Goal: Information Seeking & Learning: Find specific fact

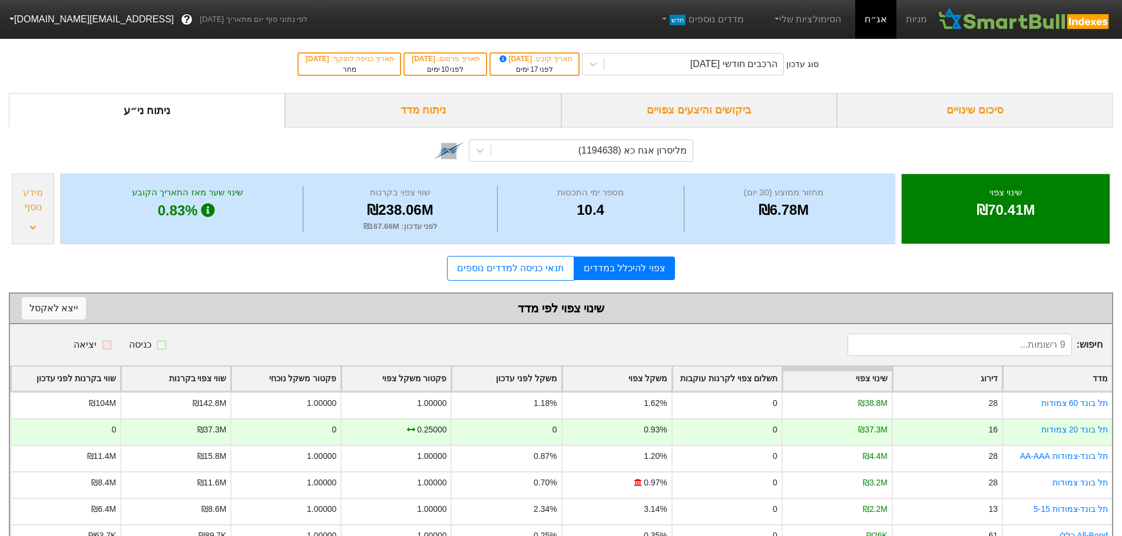
click at [686, 112] on div "ביקושים והיצעים צפויים" at bounding box center [699, 110] width 276 height 35
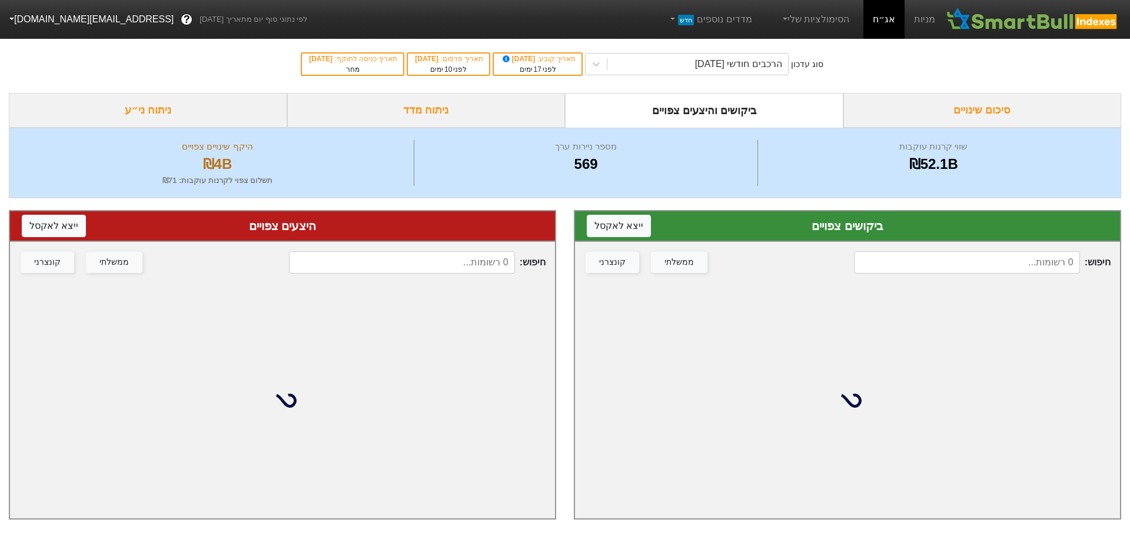
click at [951, 259] on input at bounding box center [967, 262] width 226 height 22
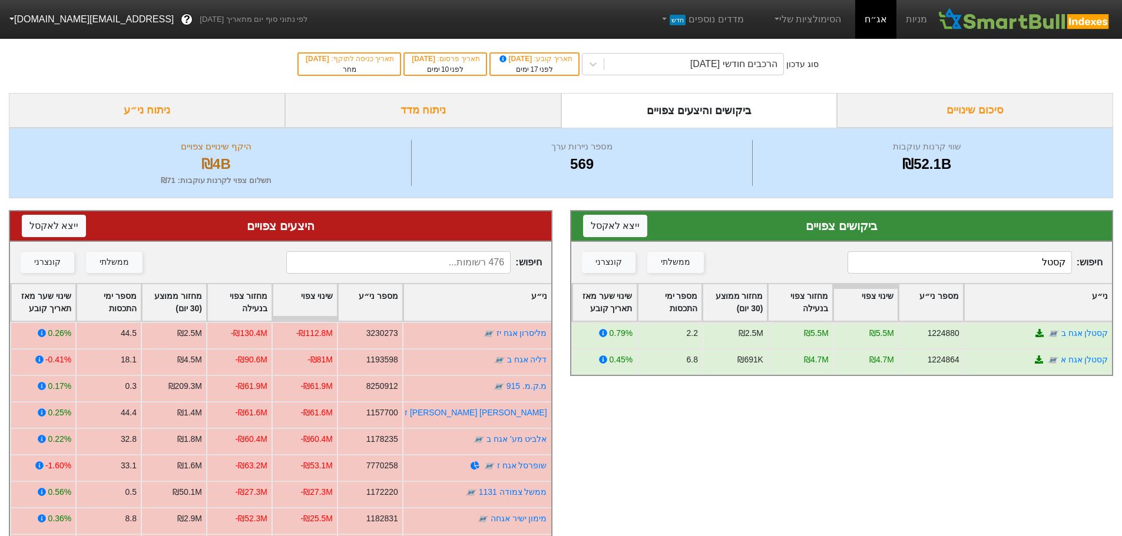
type input "קסטל"
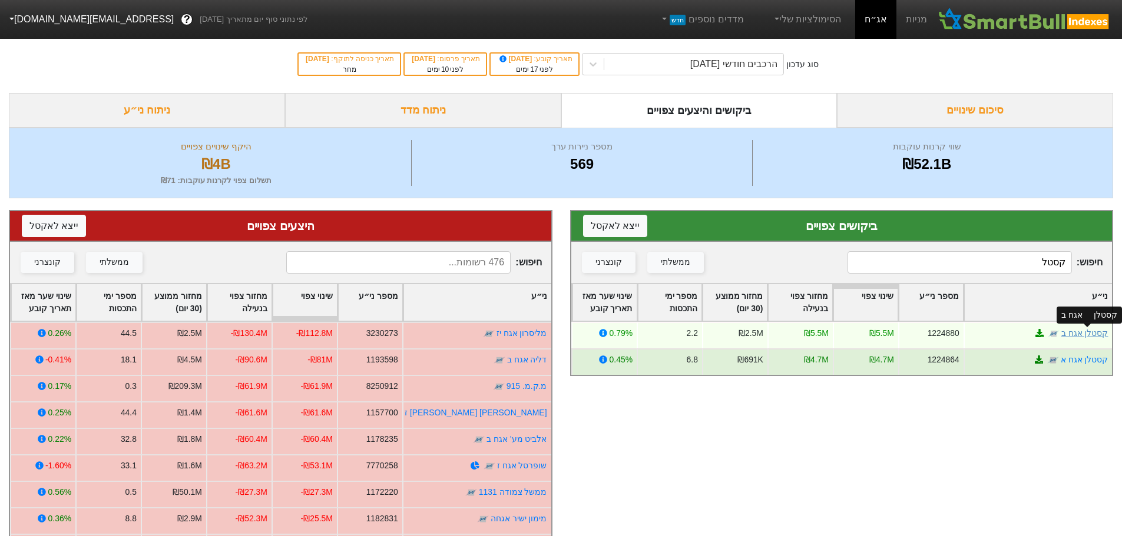
click at [1087, 332] on link "קסטלן אגח ב" at bounding box center [1083, 333] width 47 height 9
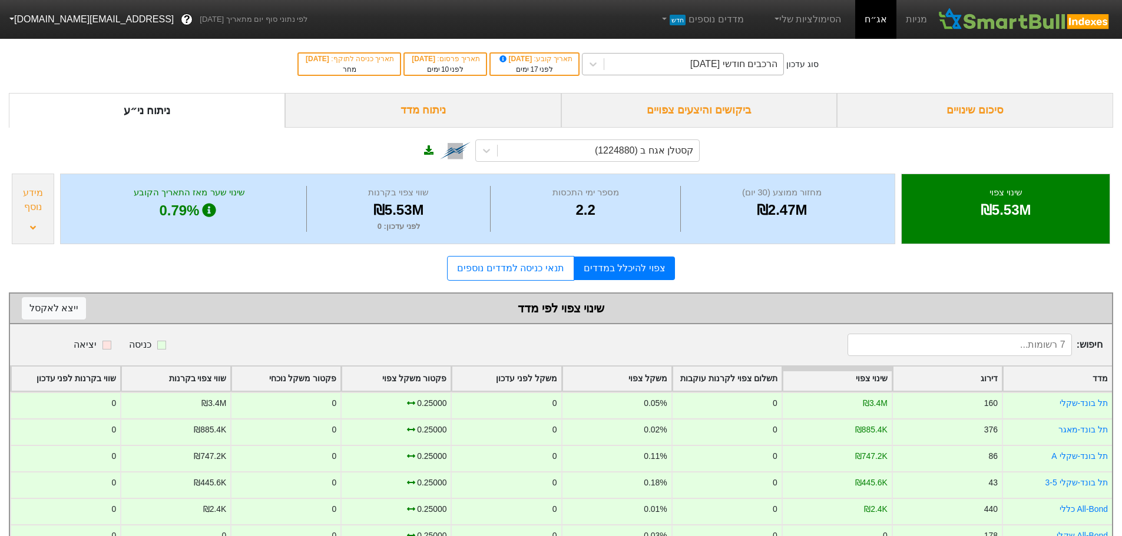
click at [714, 59] on div "הרכבים חודשי [DATE]" at bounding box center [733, 64] width 87 height 14
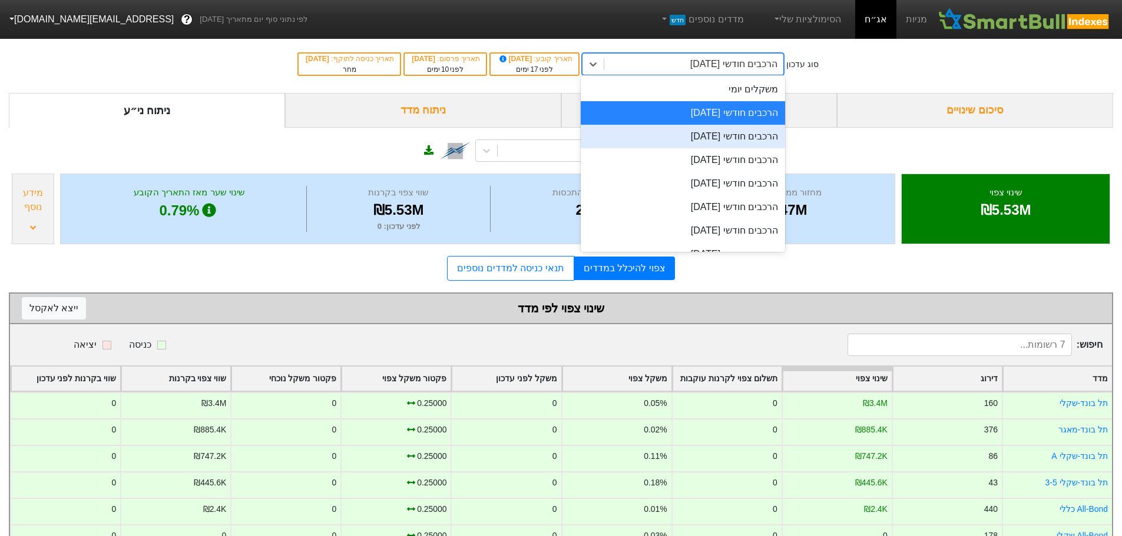
click at [702, 141] on div "הרכבים חודשי [DATE]" at bounding box center [683, 137] width 204 height 24
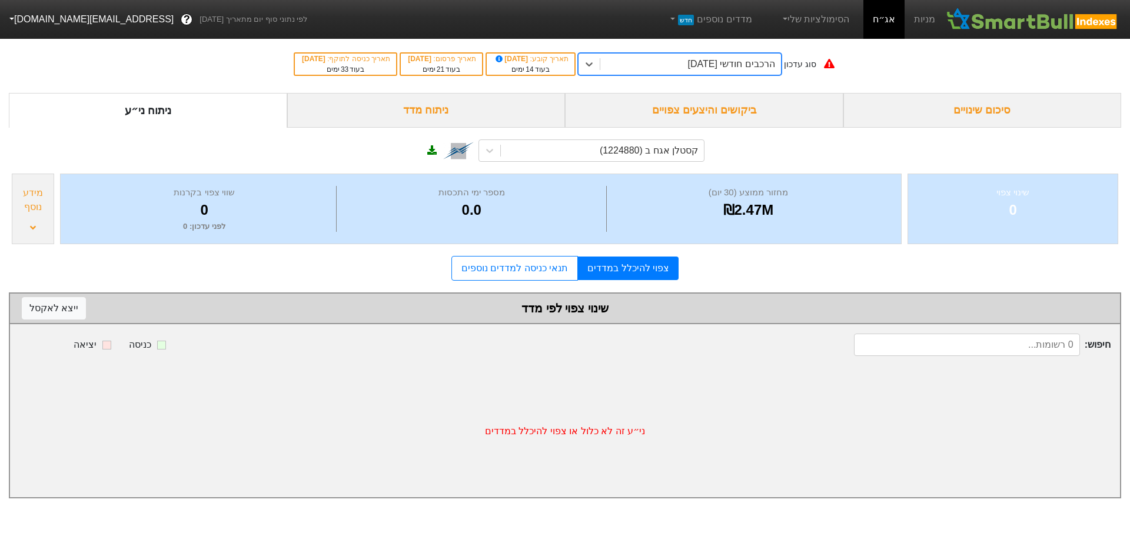
click at [726, 69] on div "הרכבים חודשי [DATE]" at bounding box center [731, 64] width 87 height 14
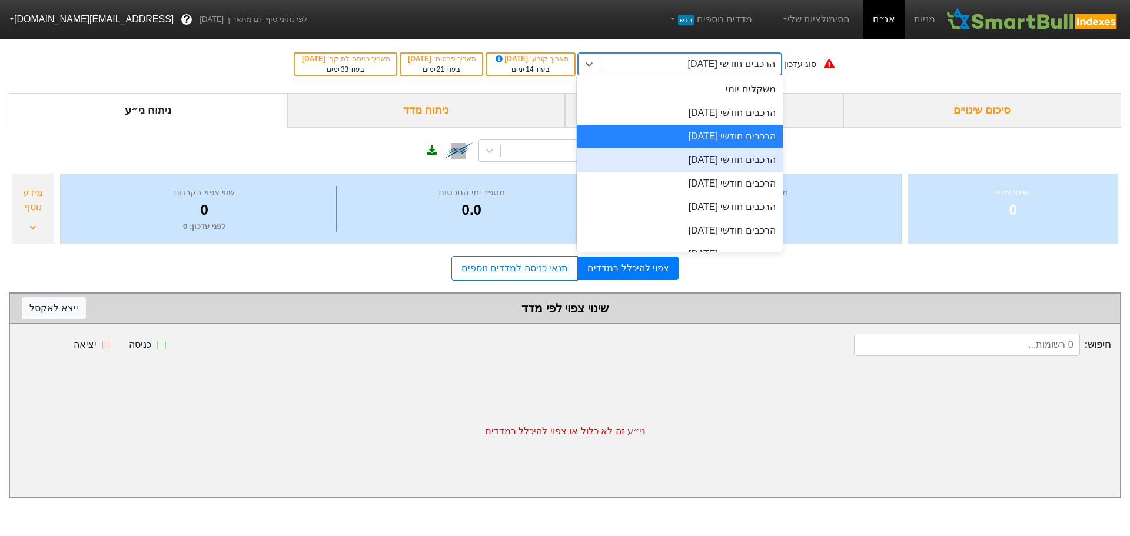
click at [724, 162] on div "הרכבים חודשי [DATE]" at bounding box center [680, 160] width 206 height 24
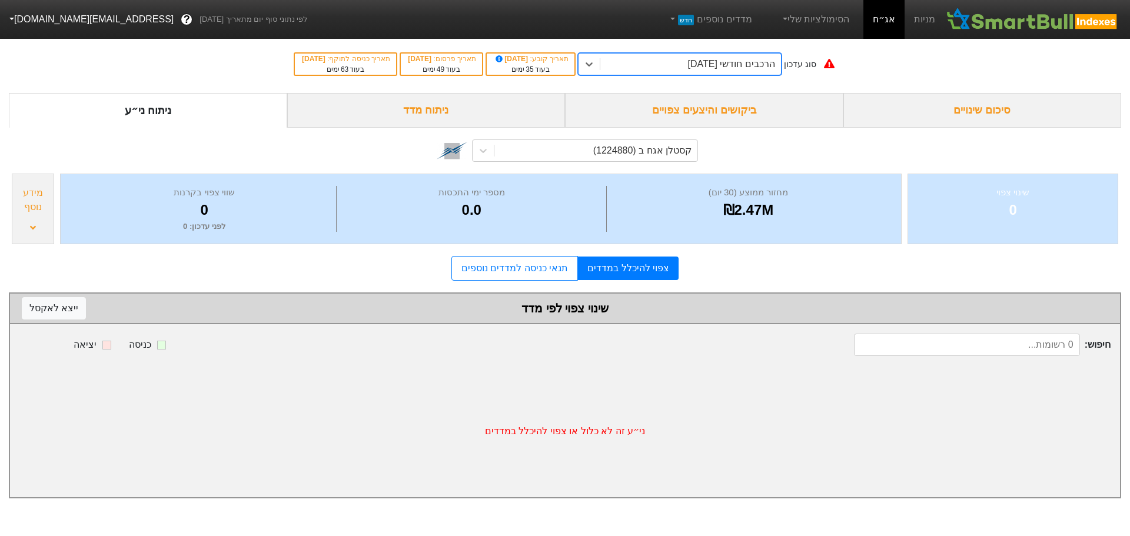
click at [725, 66] on div "הרכבים חודשי [DATE]" at bounding box center [731, 64] width 87 height 14
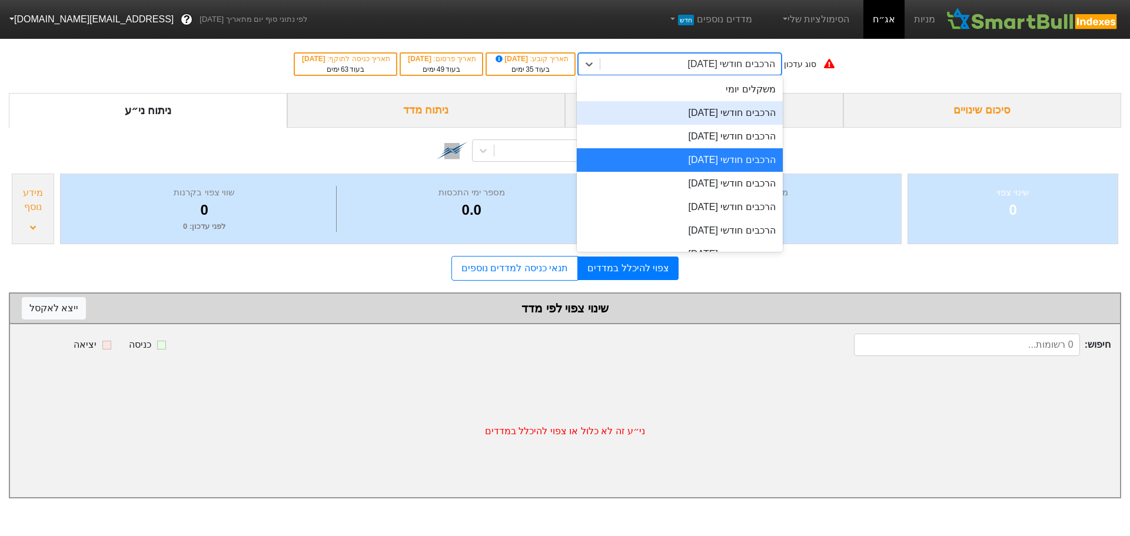
click at [722, 112] on div "הרכבים חודשי [DATE]" at bounding box center [680, 113] width 206 height 24
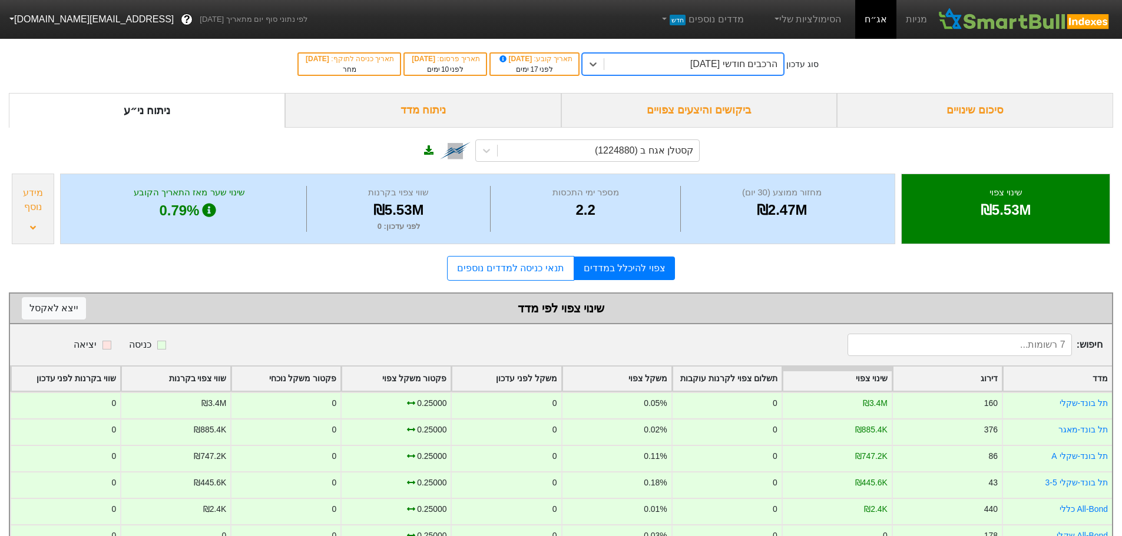
click at [705, 112] on div "ביקושים והיצעים צפויים" at bounding box center [699, 110] width 276 height 35
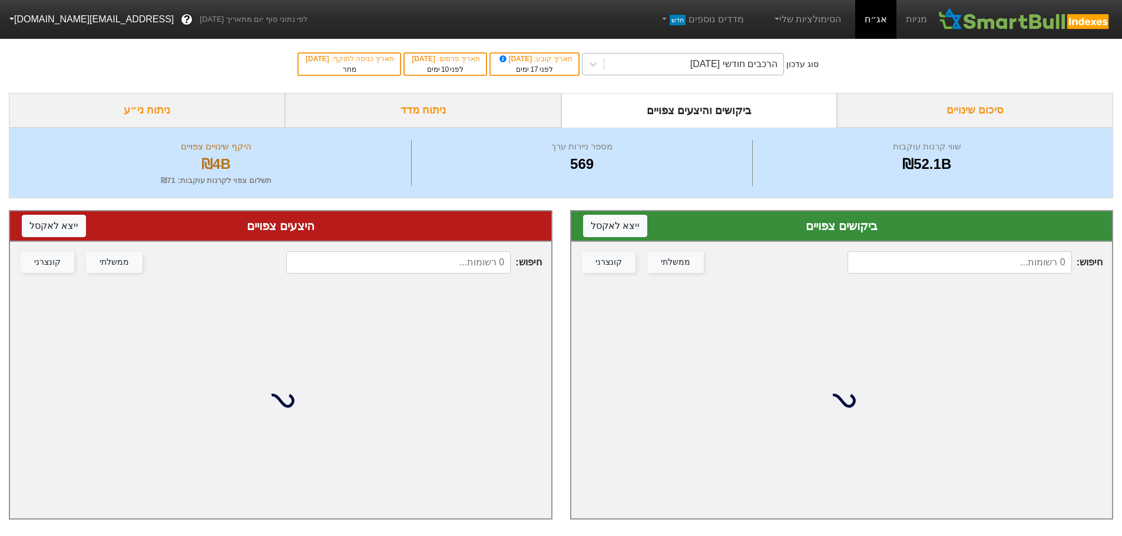
click at [721, 70] on div "הרכבים חודשי [DATE]" at bounding box center [733, 64] width 87 height 14
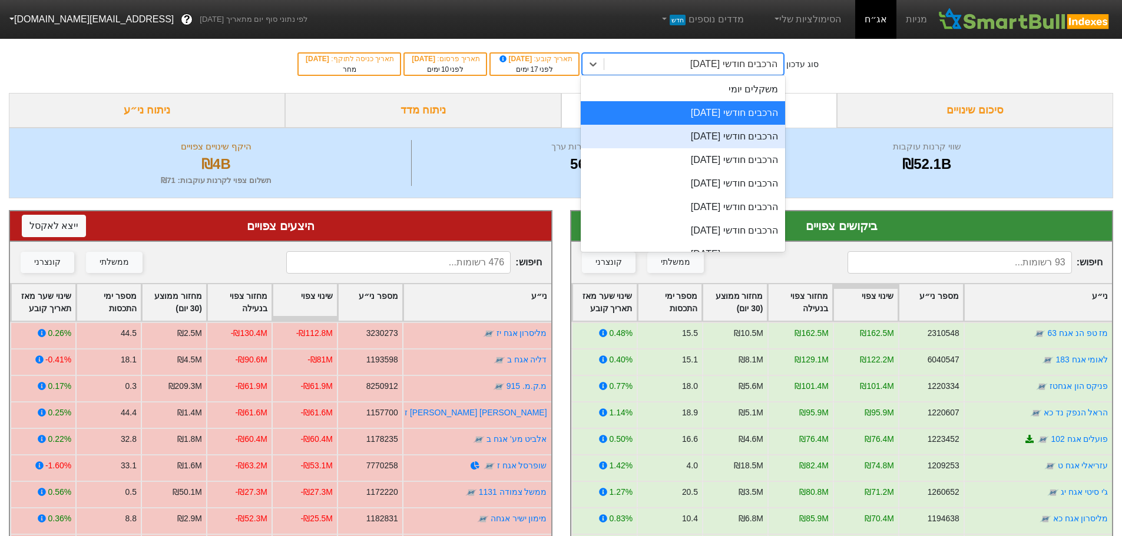
click at [720, 134] on div "הרכבים חודשי [DATE]" at bounding box center [683, 137] width 204 height 24
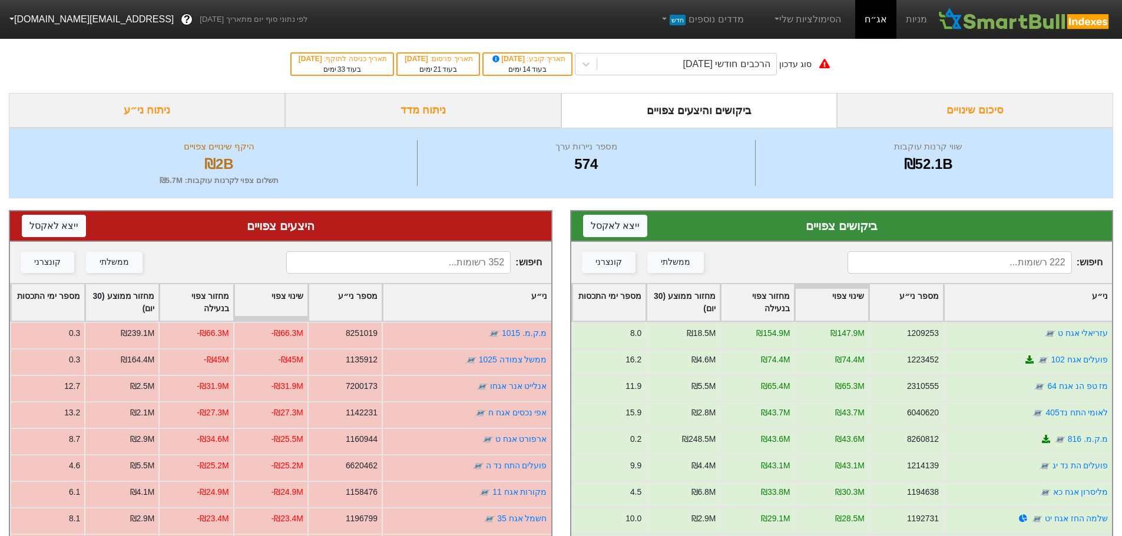
click at [967, 265] on input at bounding box center [959, 262] width 224 height 22
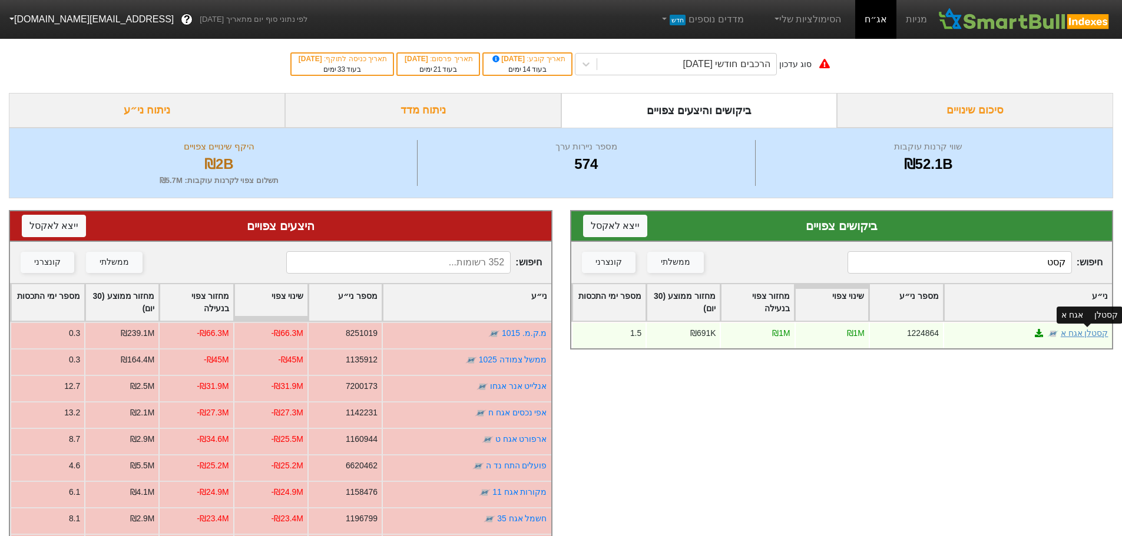
type input "קסט"
click at [1086, 333] on link "קסטלן אגח א" at bounding box center [1084, 333] width 48 height 9
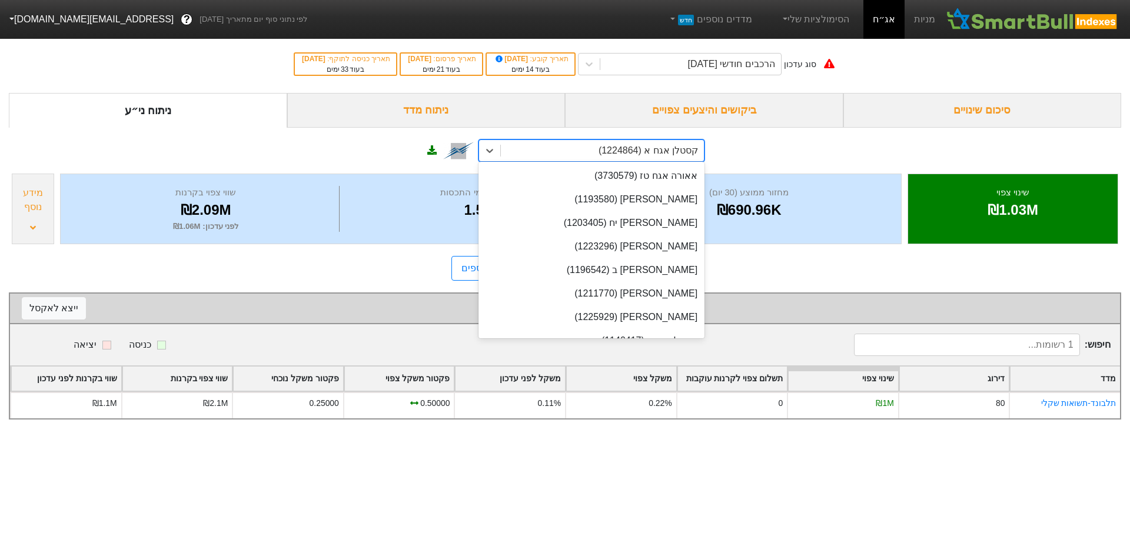
click at [681, 149] on div "קסטלן אגח א (1224864)" at bounding box center [649, 151] width 100 height 14
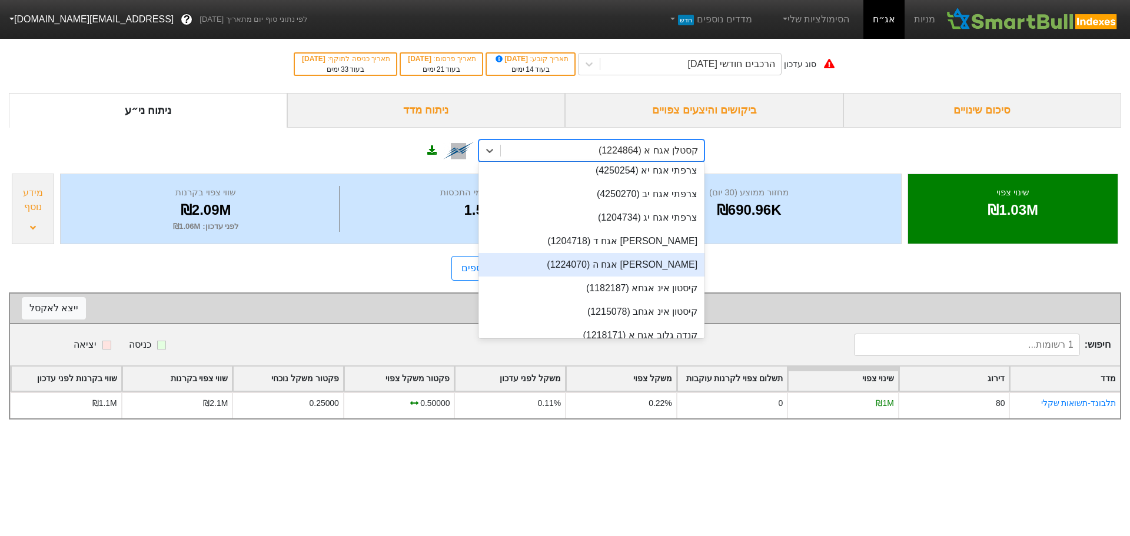
scroll to position [19358, 0]
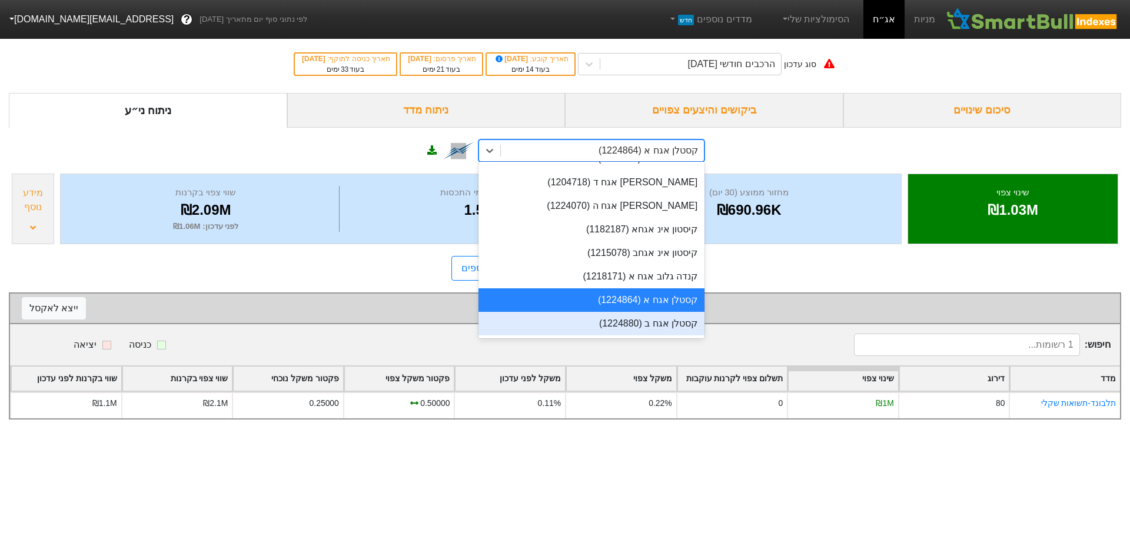
click at [665, 312] on div "קסטלן אגח ב (1224880)" at bounding box center [592, 324] width 226 height 24
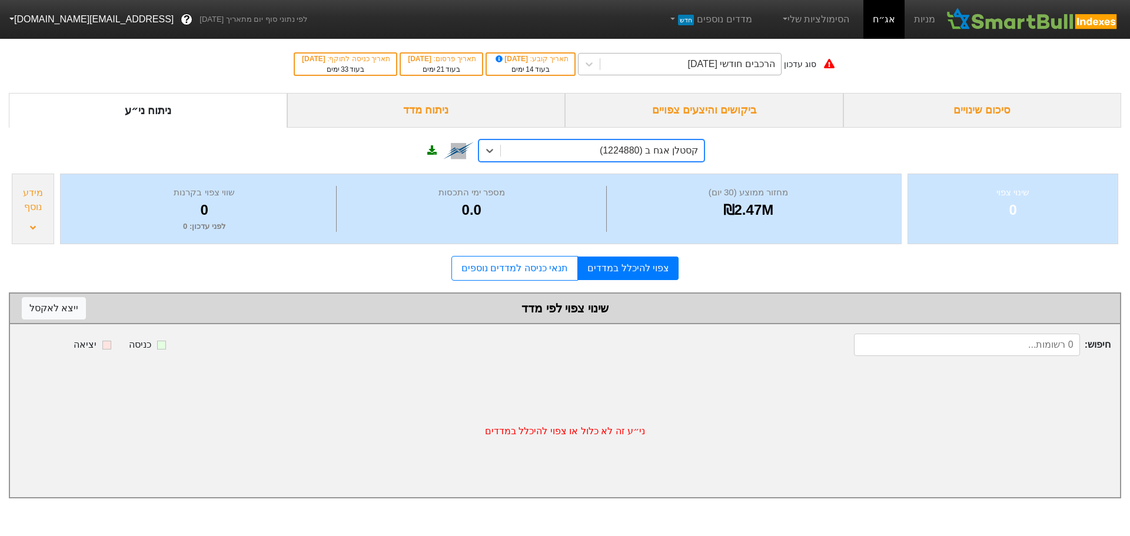
click at [739, 63] on div "הרכבים חודשי [DATE]" at bounding box center [731, 64] width 87 height 14
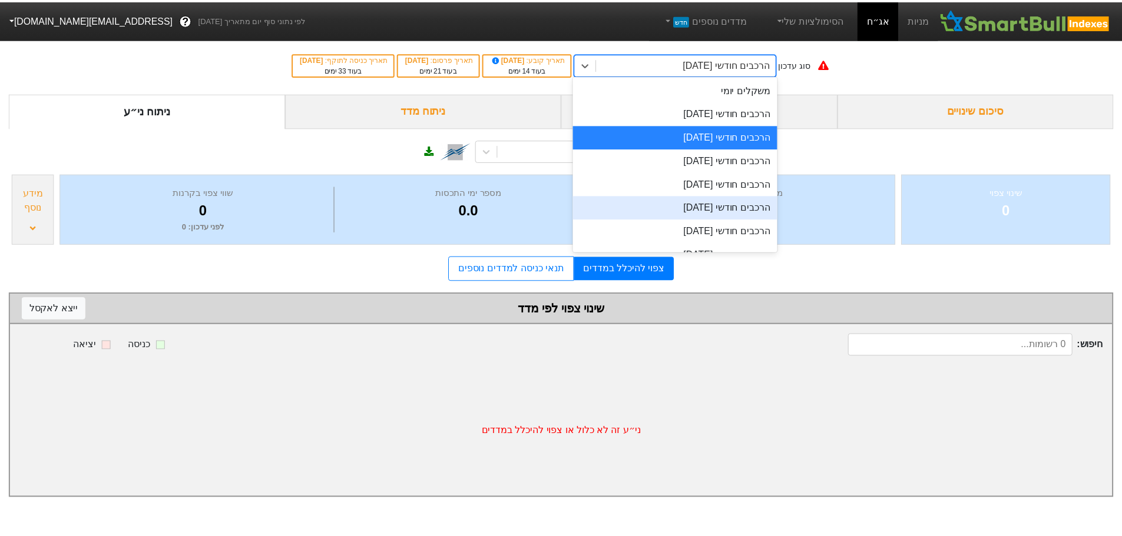
scroll to position [40, 0]
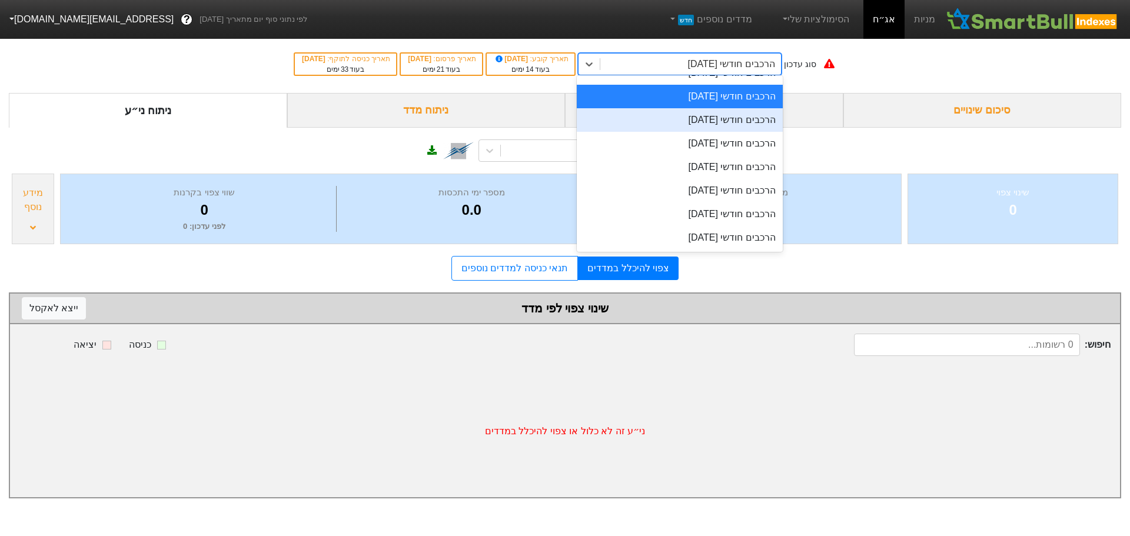
click at [727, 120] on div "הרכבים חודשי [DATE]" at bounding box center [680, 120] width 206 height 24
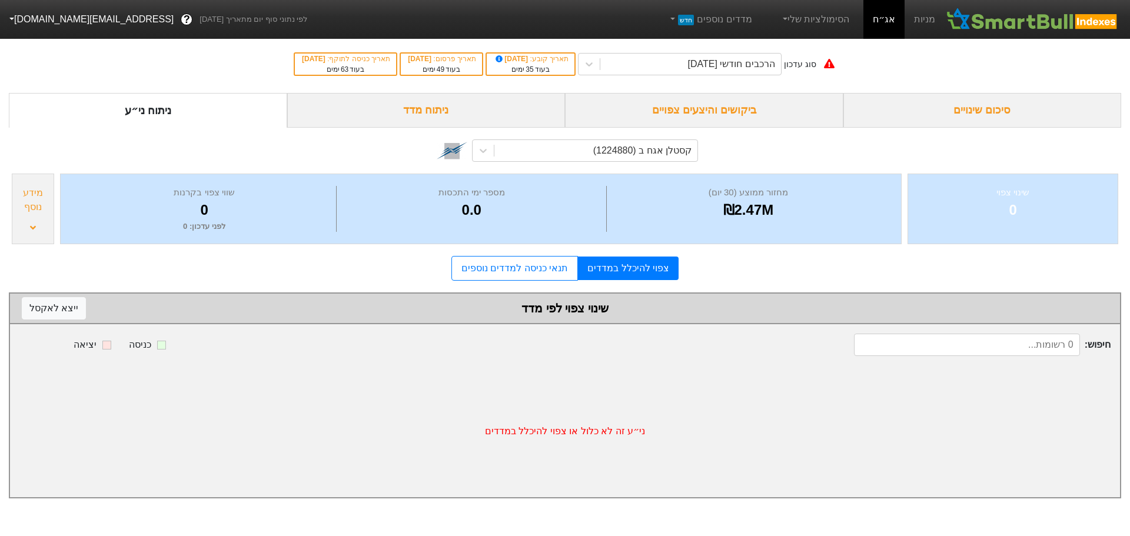
click at [698, 115] on div "ביקושים והיצעים צפויים" at bounding box center [704, 110] width 278 height 35
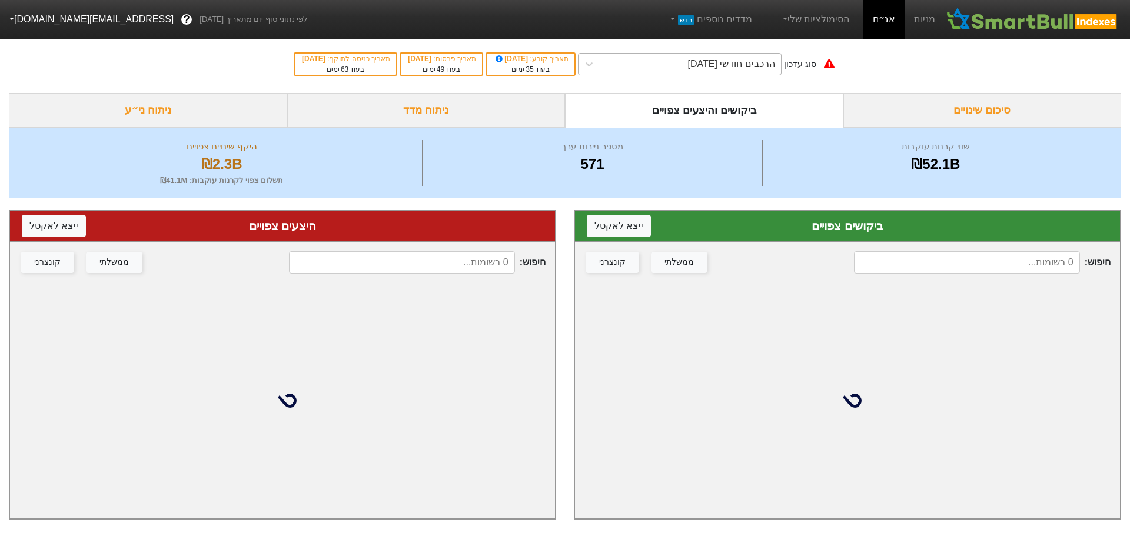
click at [708, 65] on div "הרכבים חודשי [DATE]" at bounding box center [731, 64] width 87 height 14
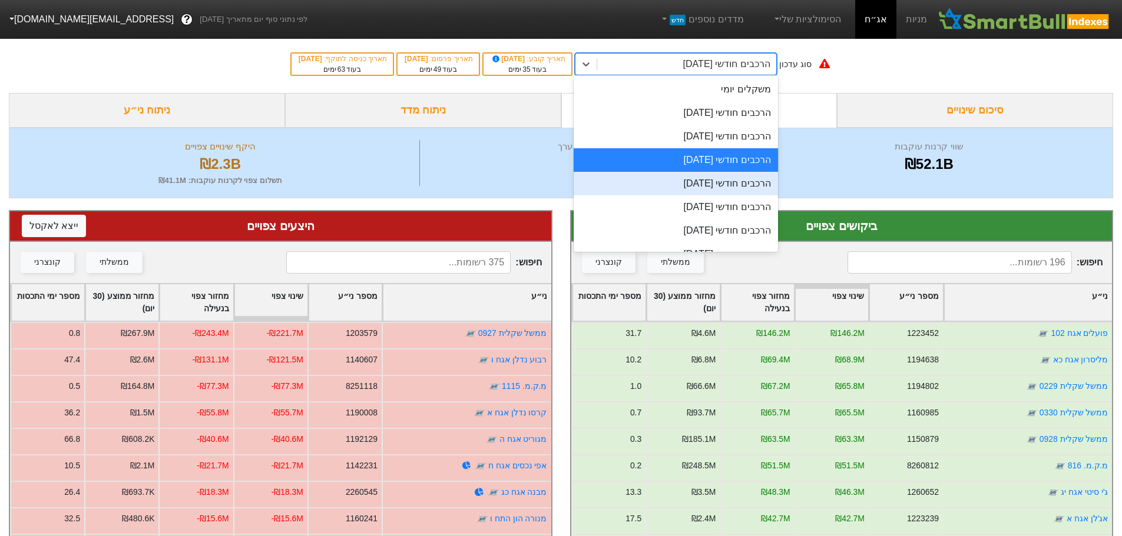
click at [702, 185] on div "הרכבים חודשי [DATE]" at bounding box center [675, 184] width 204 height 24
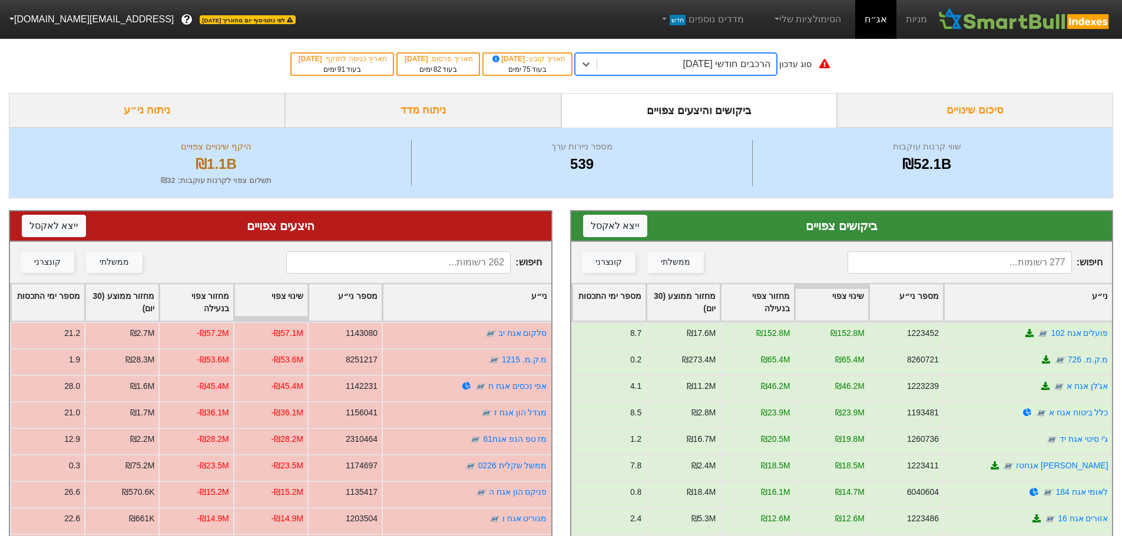
click at [724, 68] on div "הרכבים חודשי [DATE]" at bounding box center [726, 64] width 87 height 14
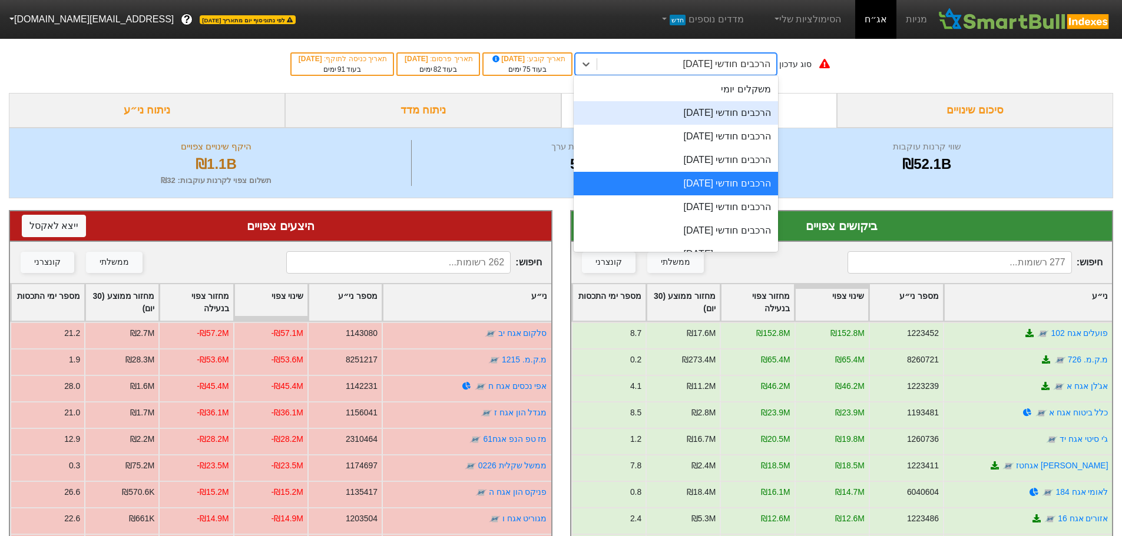
click at [714, 117] on div "הרכבים חודשי [DATE]" at bounding box center [675, 113] width 204 height 24
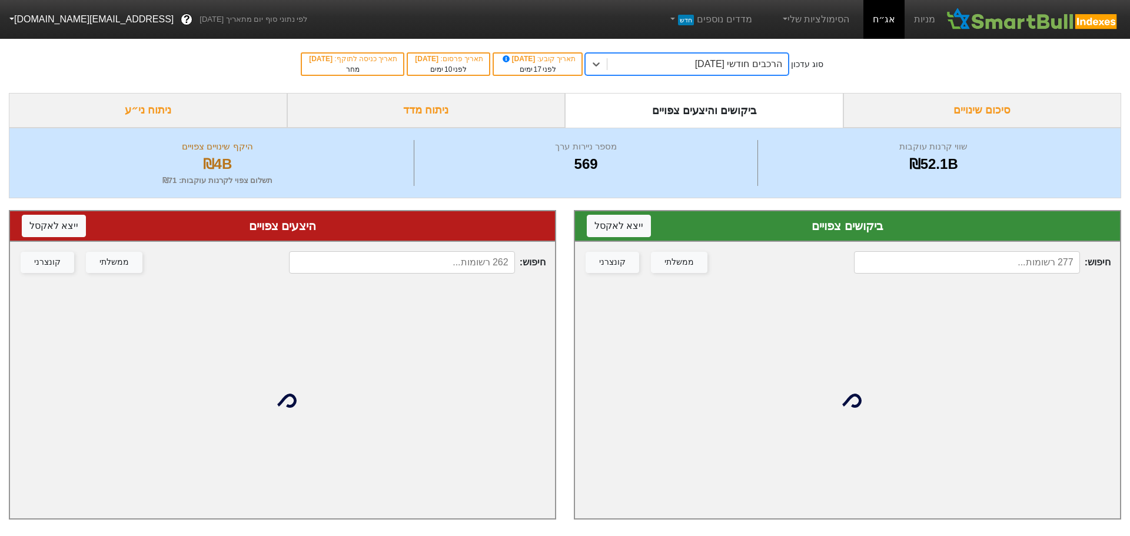
click at [959, 260] on input at bounding box center [967, 262] width 226 height 22
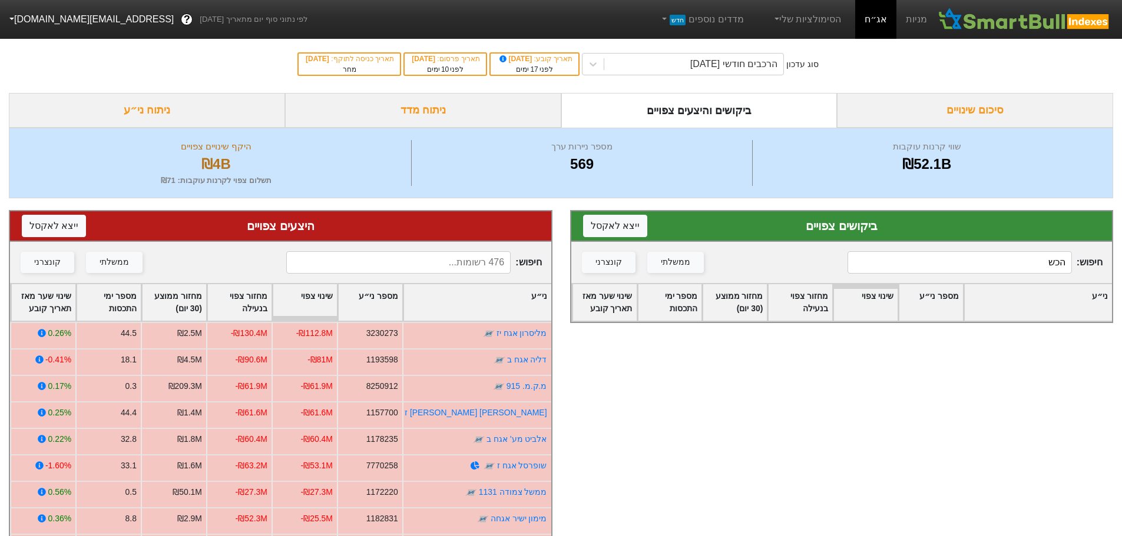
type input "הכש"
click at [468, 265] on input at bounding box center [398, 262] width 224 height 22
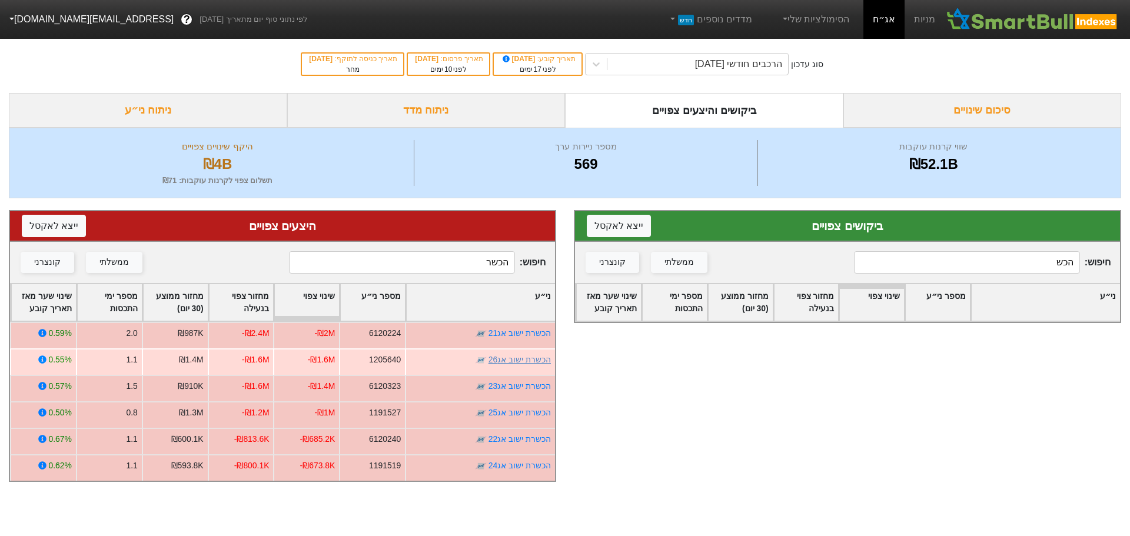
type input "הכשר"
click at [518, 359] on link "הכשרת ישוב אג26" at bounding box center [520, 359] width 62 height 9
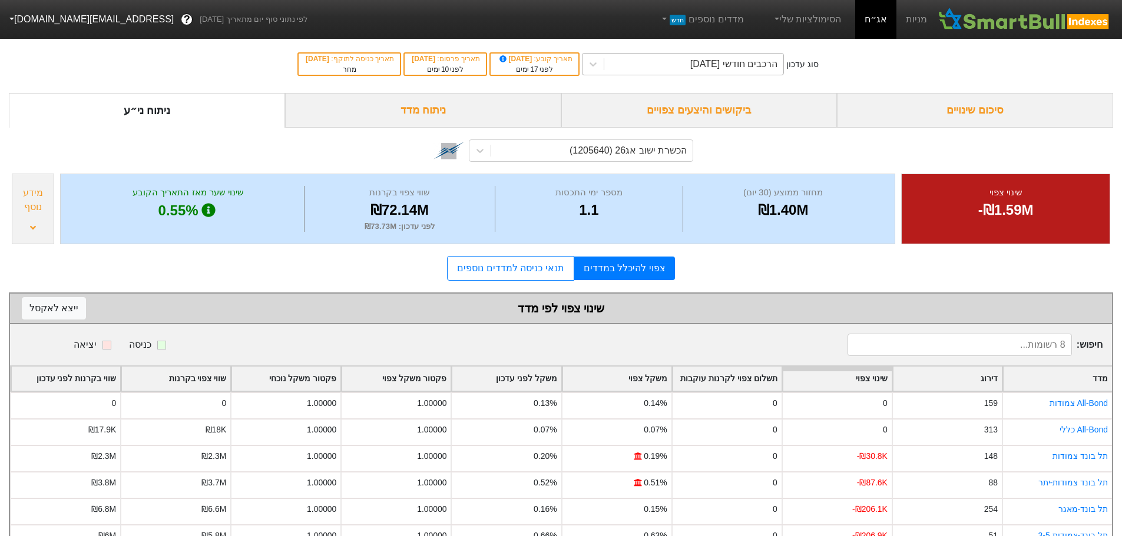
click at [728, 64] on div "הרכבים חודשי [DATE]" at bounding box center [733, 64] width 87 height 14
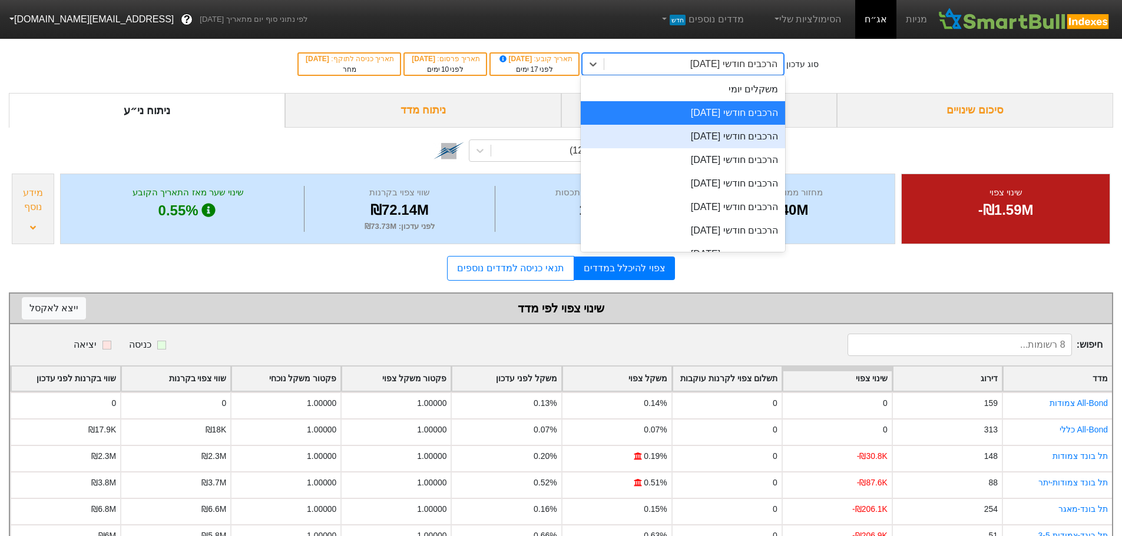
click at [695, 135] on div "הרכבים חודשי [DATE]" at bounding box center [683, 137] width 204 height 24
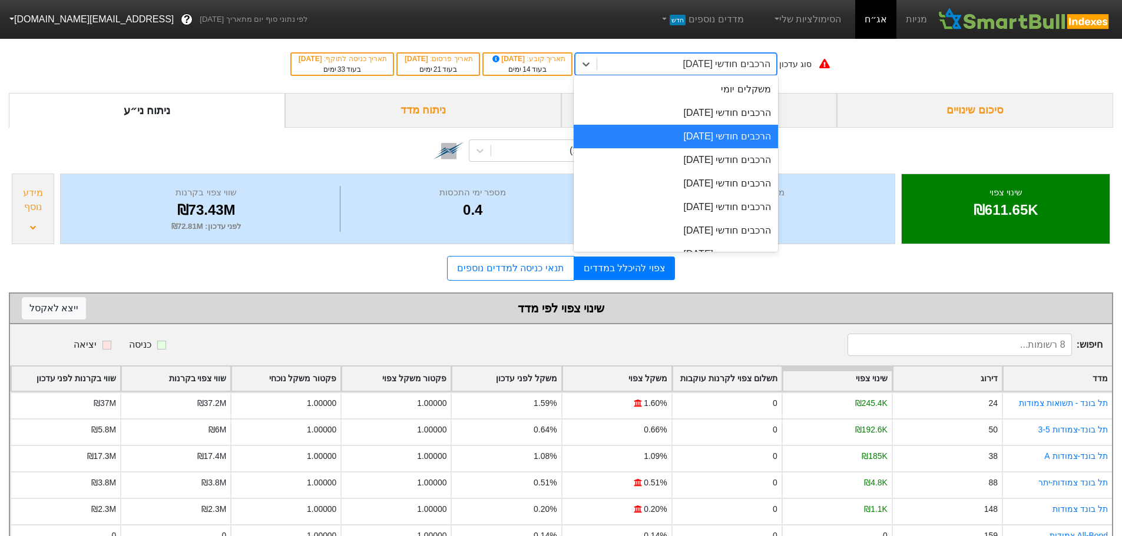
click at [716, 68] on div "הרכבים חודשי [DATE]" at bounding box center [726, 64] width 87 height 14
click at [699, 163] on div "הרכבים חודשי [DATE]" at bounding box center [675, 160] width 204 height 24
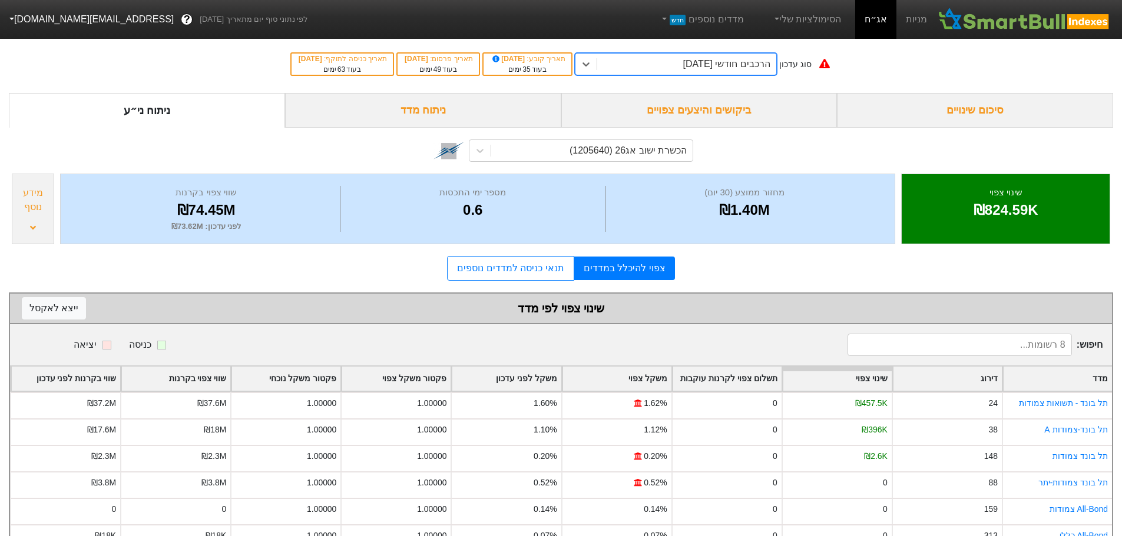
click at [715, 64] on div "הרכבים חודשי [DATE]" at bounding box center [726, 64] width 87 height 14
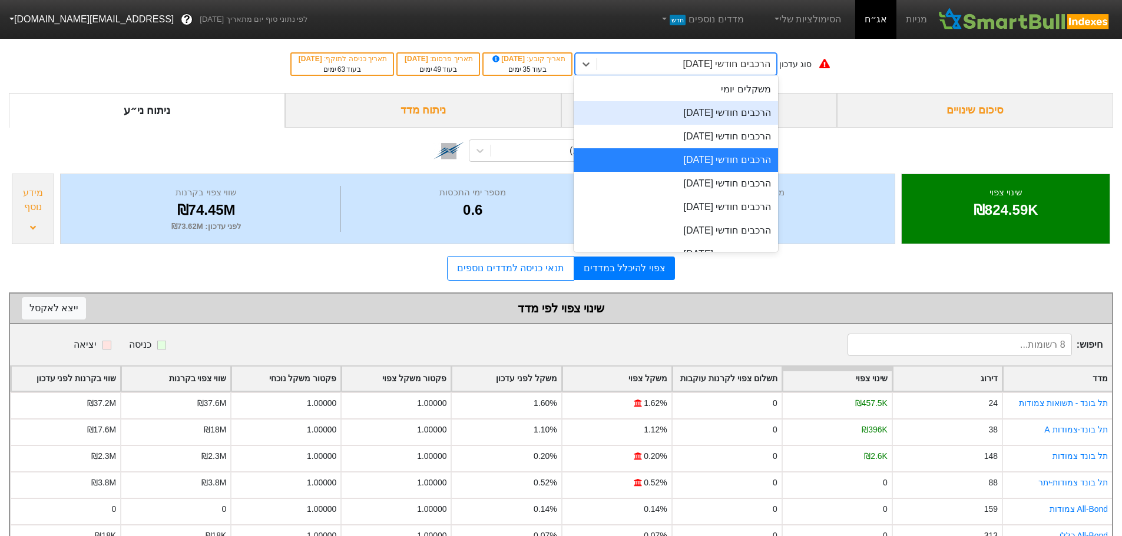
click at [705, 114] on div "הרכבים חודשי [DATE]" at bounding box center [675, 113] width 204 height 24
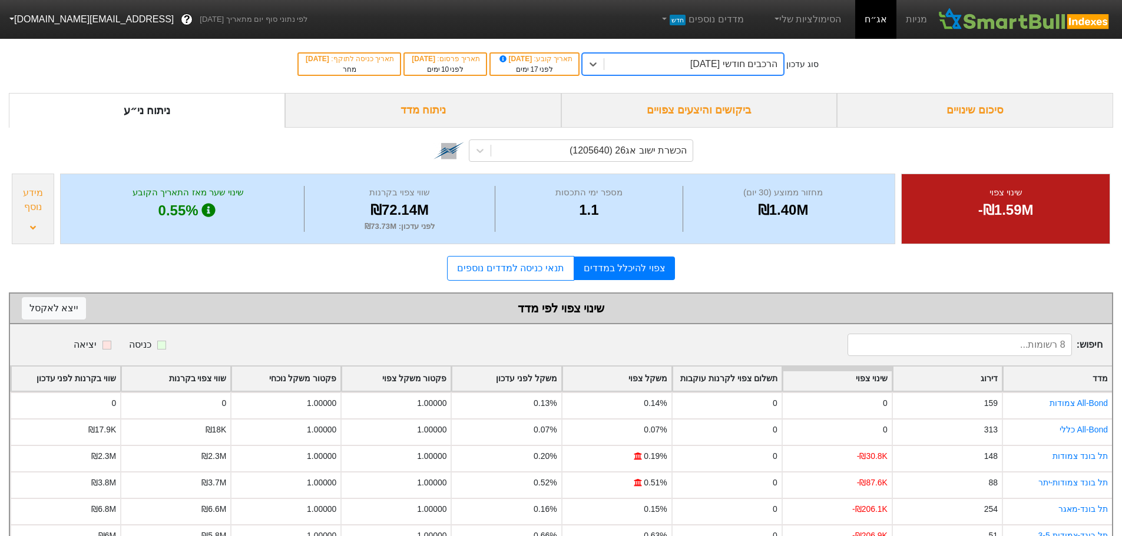
click at [761, 62] on div "הרכבים חודשי [DATE]" at bounding box center [733, 64] width 87 height 14
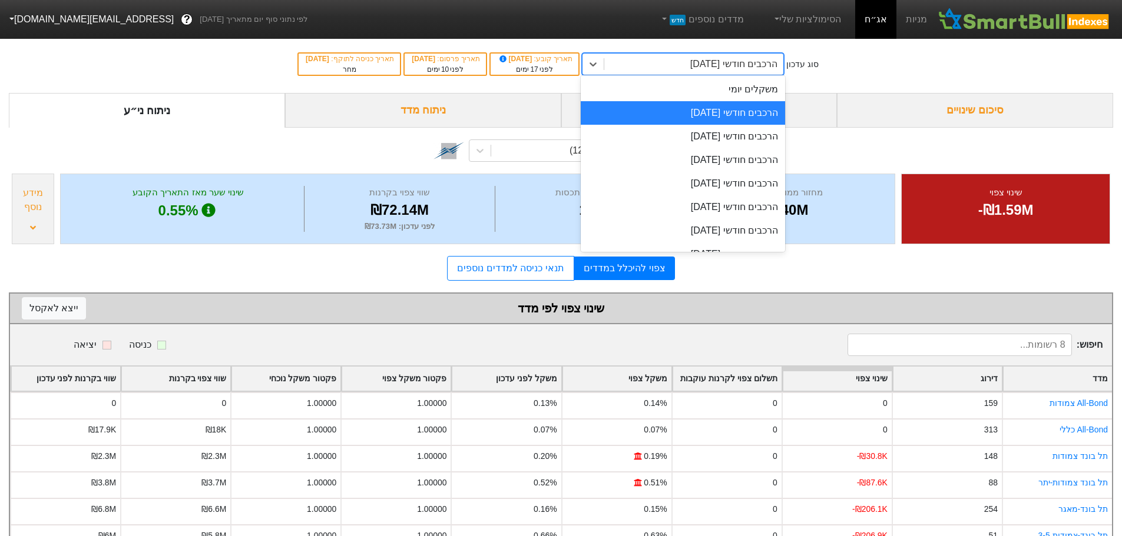
click at [732, 118] on div "הרכבים חודשי [DATE]" at bounding box center [683, 113] width 204 height 24
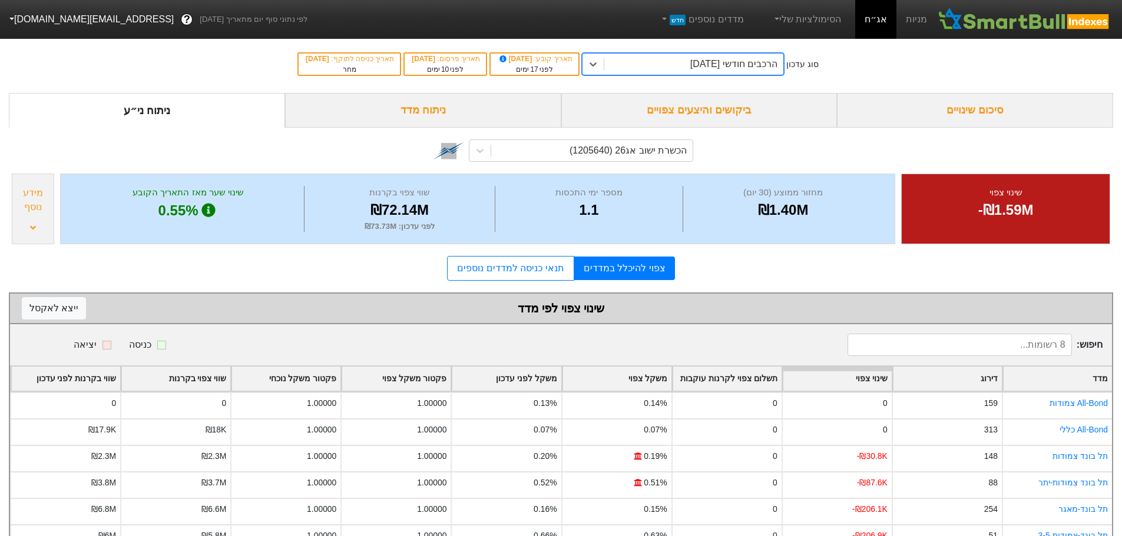
click at [734, 110] on div "ביקושים והיצעים צפויים" at bounding box center [699, 110] width 276 height 35
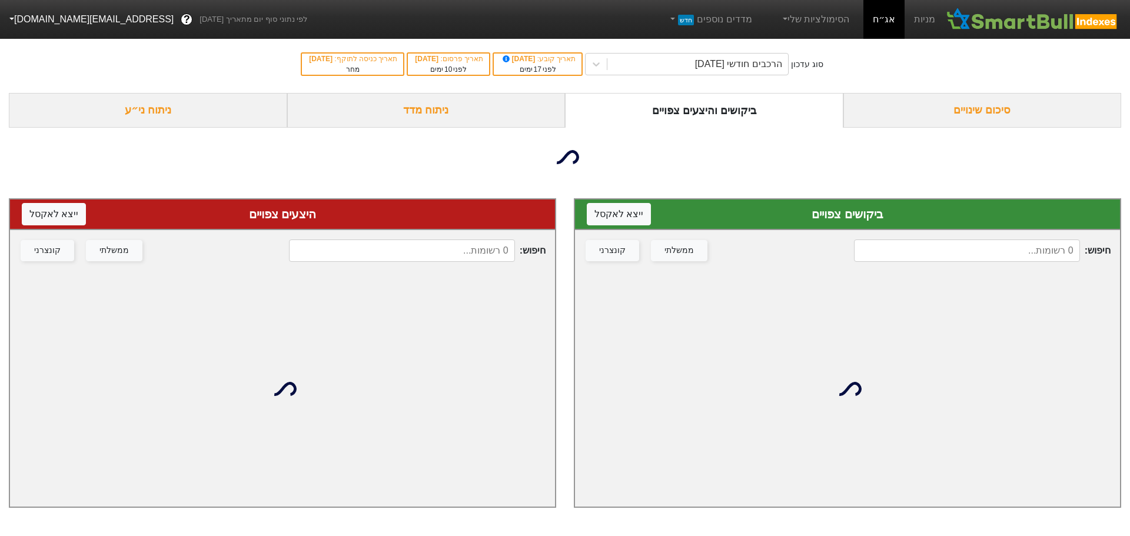
click at [964, 251] on input at bounding box center [967, 251] width 226 height 22
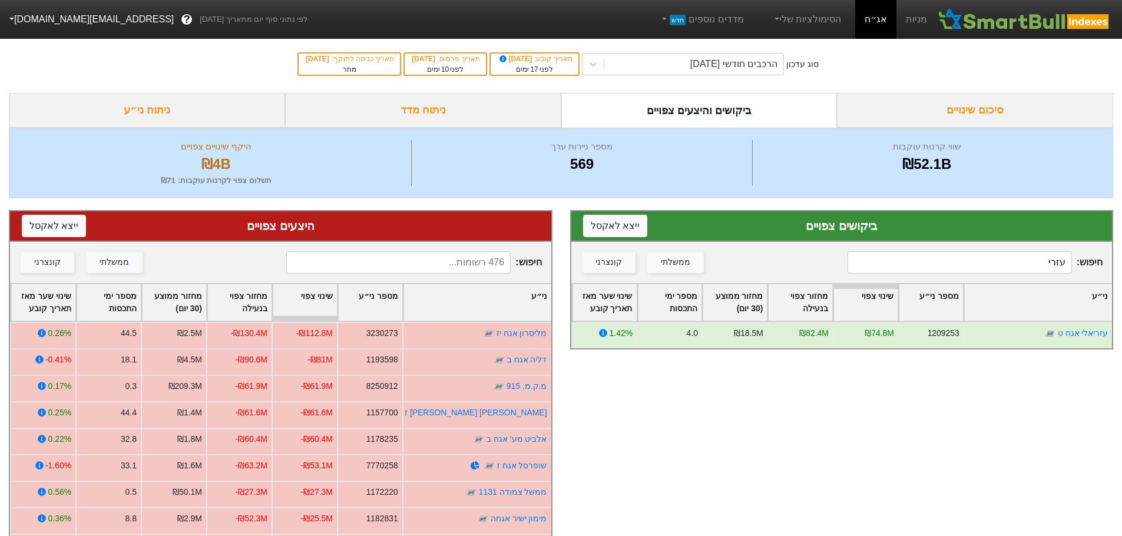
click at [927, 260] on input "עזרי" at bounding box center [959, 262] width 224 height 22
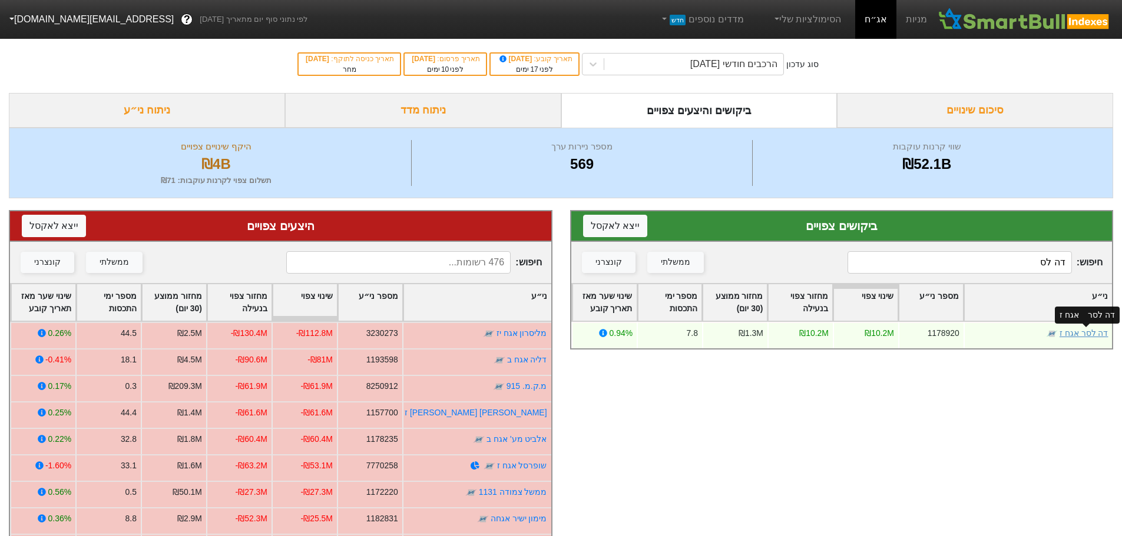
type input "דה לס"
click at [1096, 334] on link "דה לסר אגח ז" at bounding box center [1083, 333] width 49 height 9
